Goal: Check status: Check status

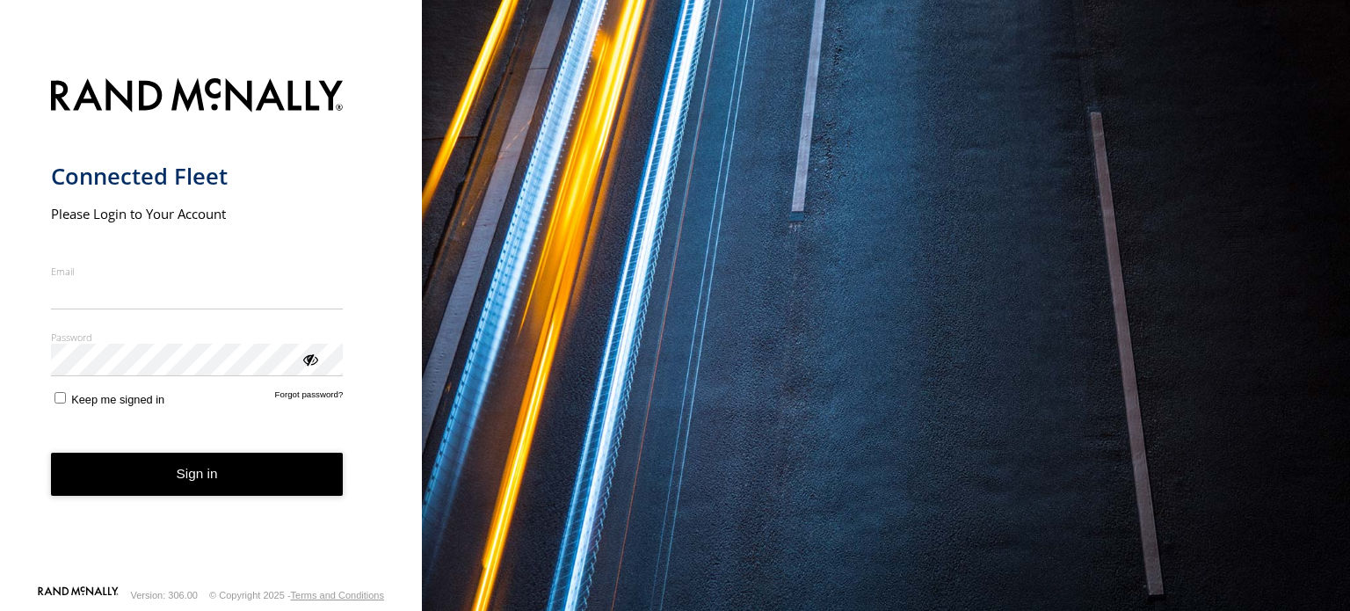
type input "**********"
click at [119, 480] on button "Sign in" at bounding box center [197, 474] width 293 height 43
click at [132, 471] on button "Sign in" at bounding box center [197, 474] width 293 height 43
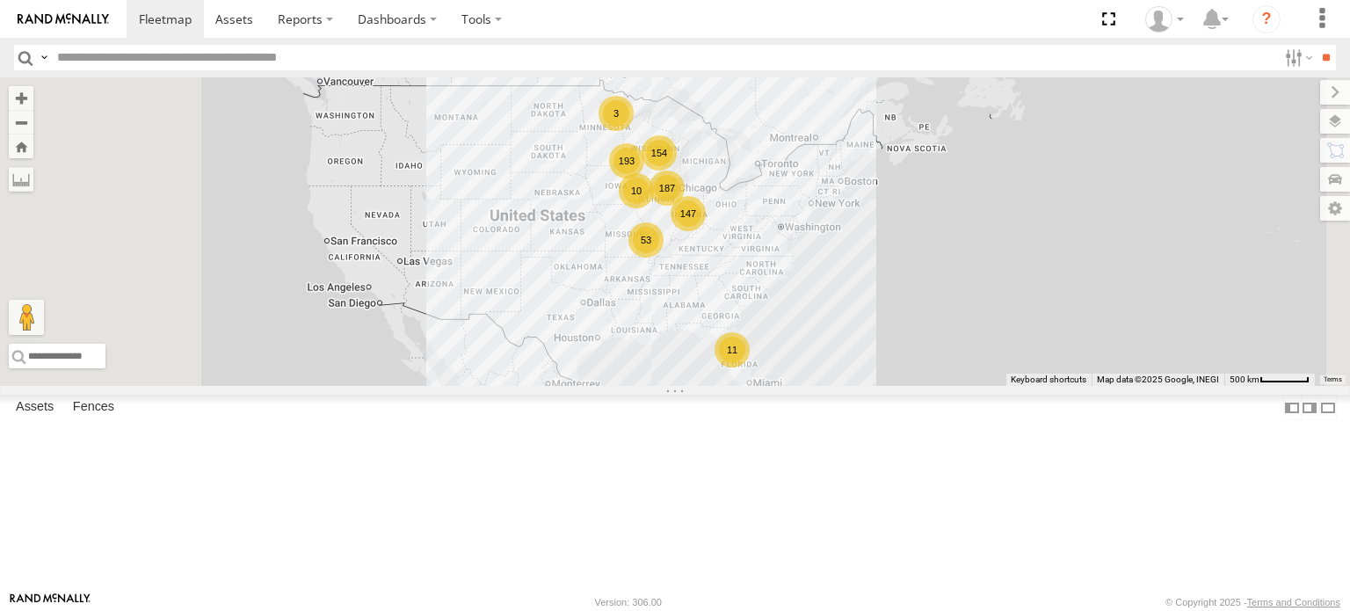
scroll to position [439, 0]
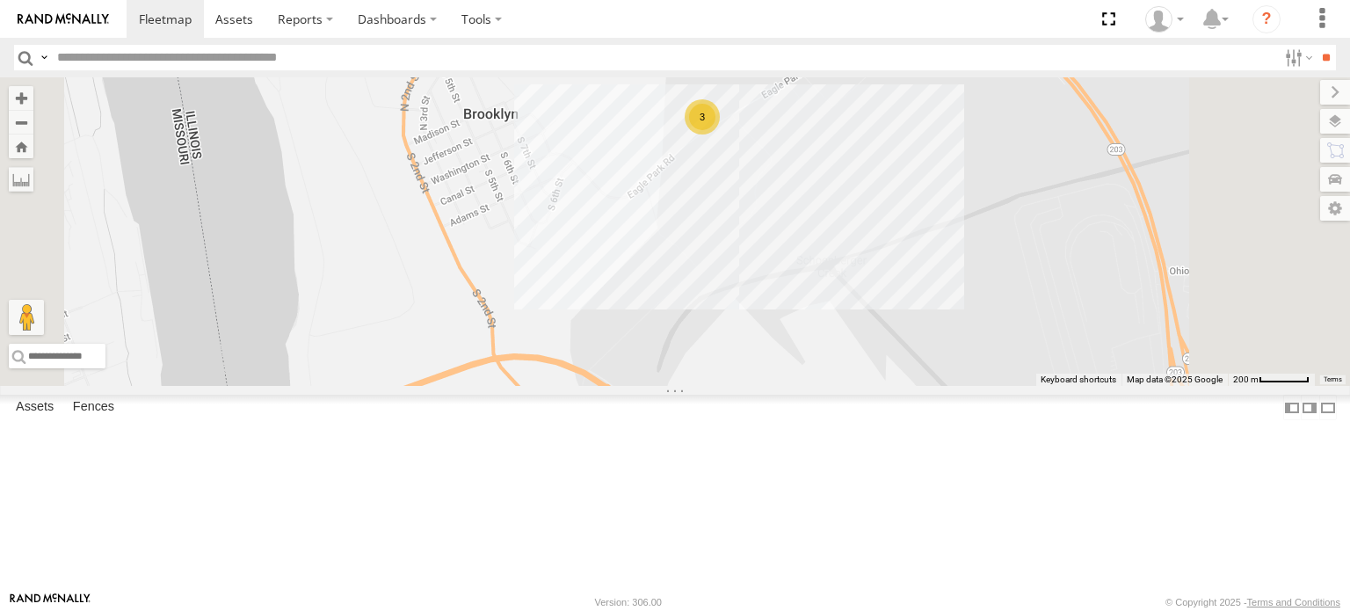
drag, startPoint x: 991, startPoint y: 239, endPoint x: 989, endPoint y: 380, distance: 140.6
click at [989, 380] on div "T524 Pipe T541 Flat T859 [PERSON_NAME] Flat T682 Stretch Flat T316 Flat T500 Dr…" at bounding box center [675, 231] width 1350 height 308
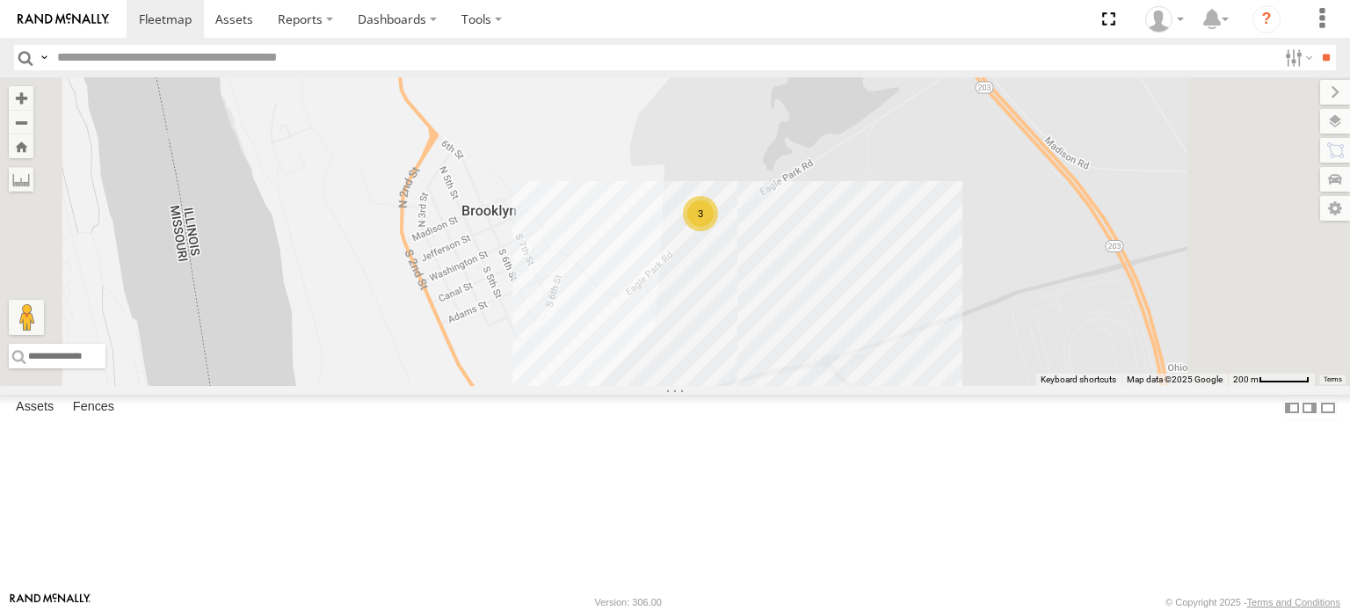
click at [928, 354] on div "T524 Pipe T541 Flat T859 [PERSON_NAME] Flat T682 Stretch Flat T316 Flat T500 Dr…" at bounding box center [675, 231] width 1350 height 308
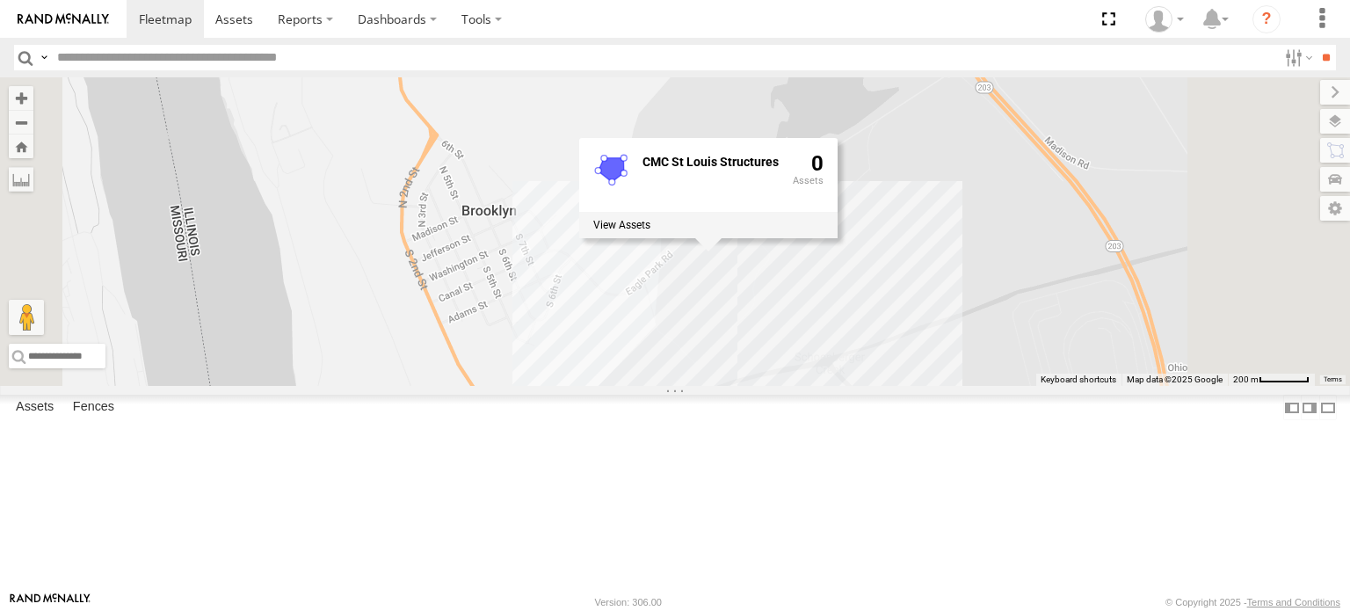
click at [1032, 358] on div "T524 Pipe T541 Flat T859 [PERSON_NAME] Flat T682 Stretch Flat T316 Flat T500 Dr…" at bounding box center [675, 231] width 1350 height 308
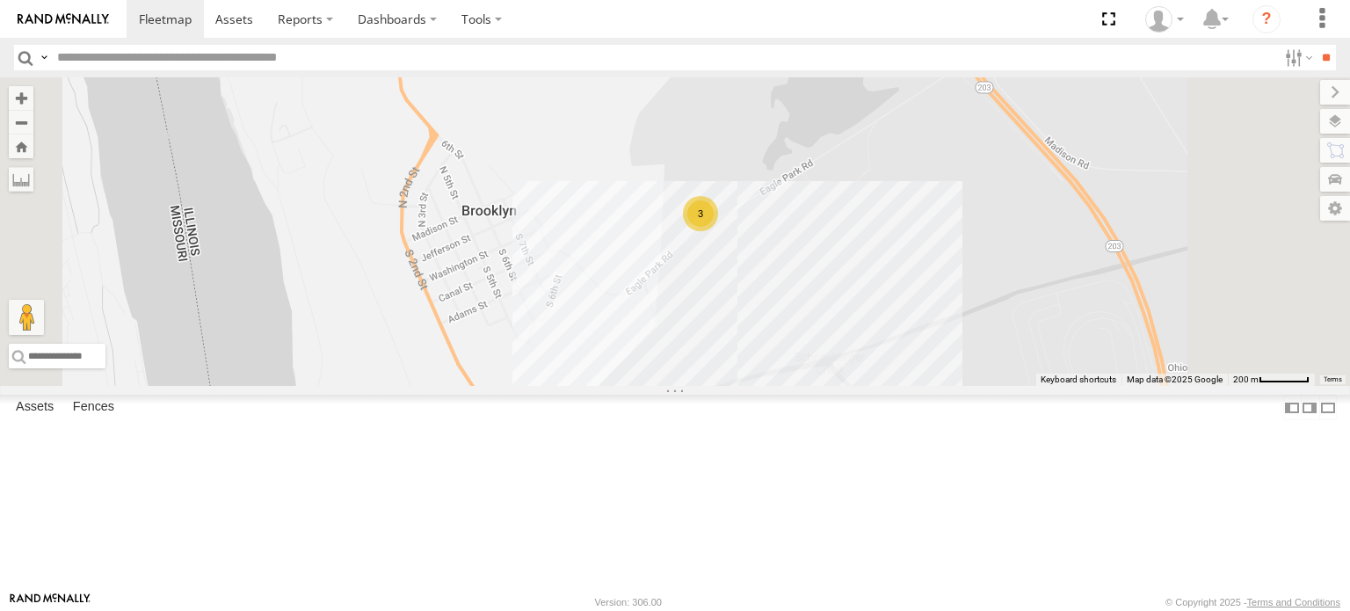
click at [718, 231] on div "3" at bounding box center [700, 213] width 35 height 35
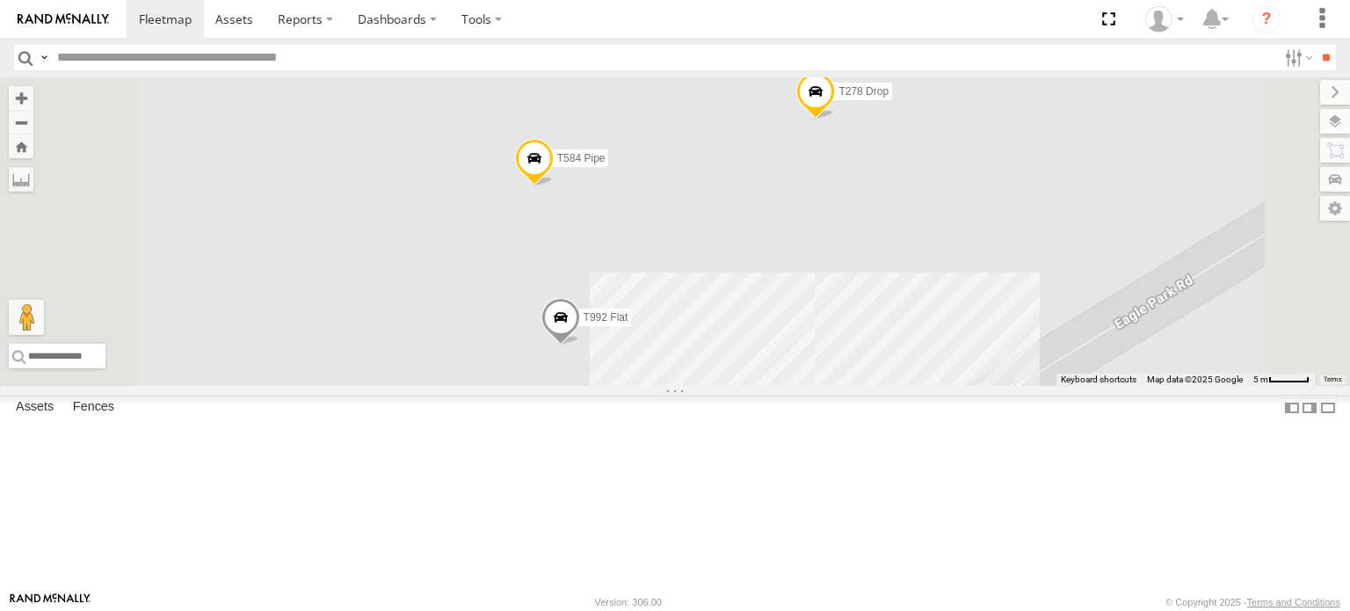
click at [554, 186] on span at bounding box center [534, 162] width 39 height 47
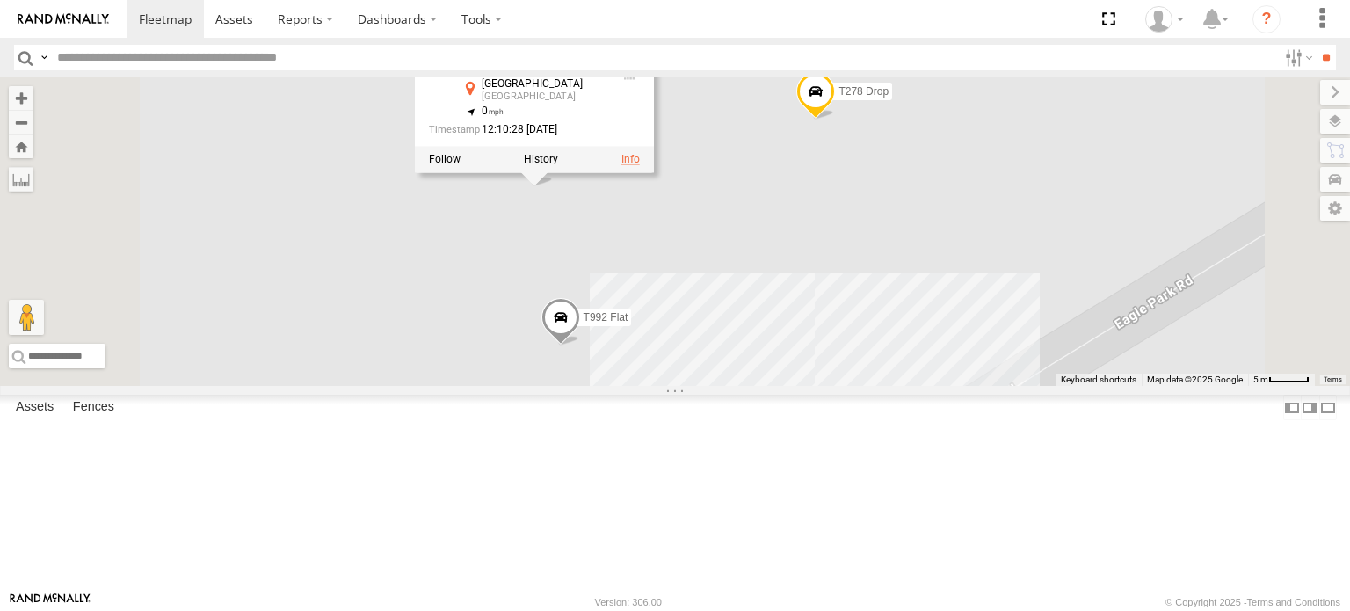
click at [640, 166] on link at bounding box center [630, 160] width 18 height 12
